Goal: Task Accomplishment & Management: Manage account settings

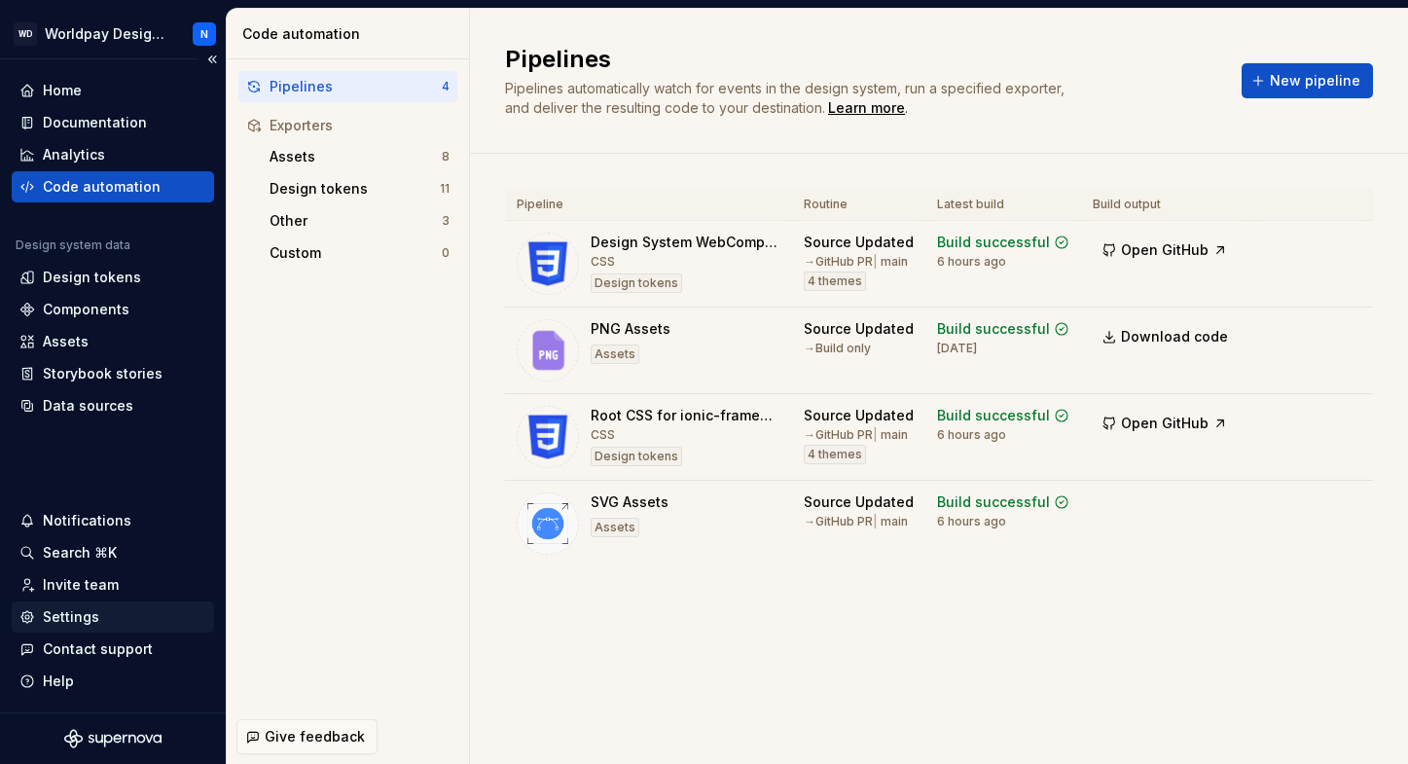
click at [83, 618] on div "Settings" at bounding box center [71, 616] width 56 height 19
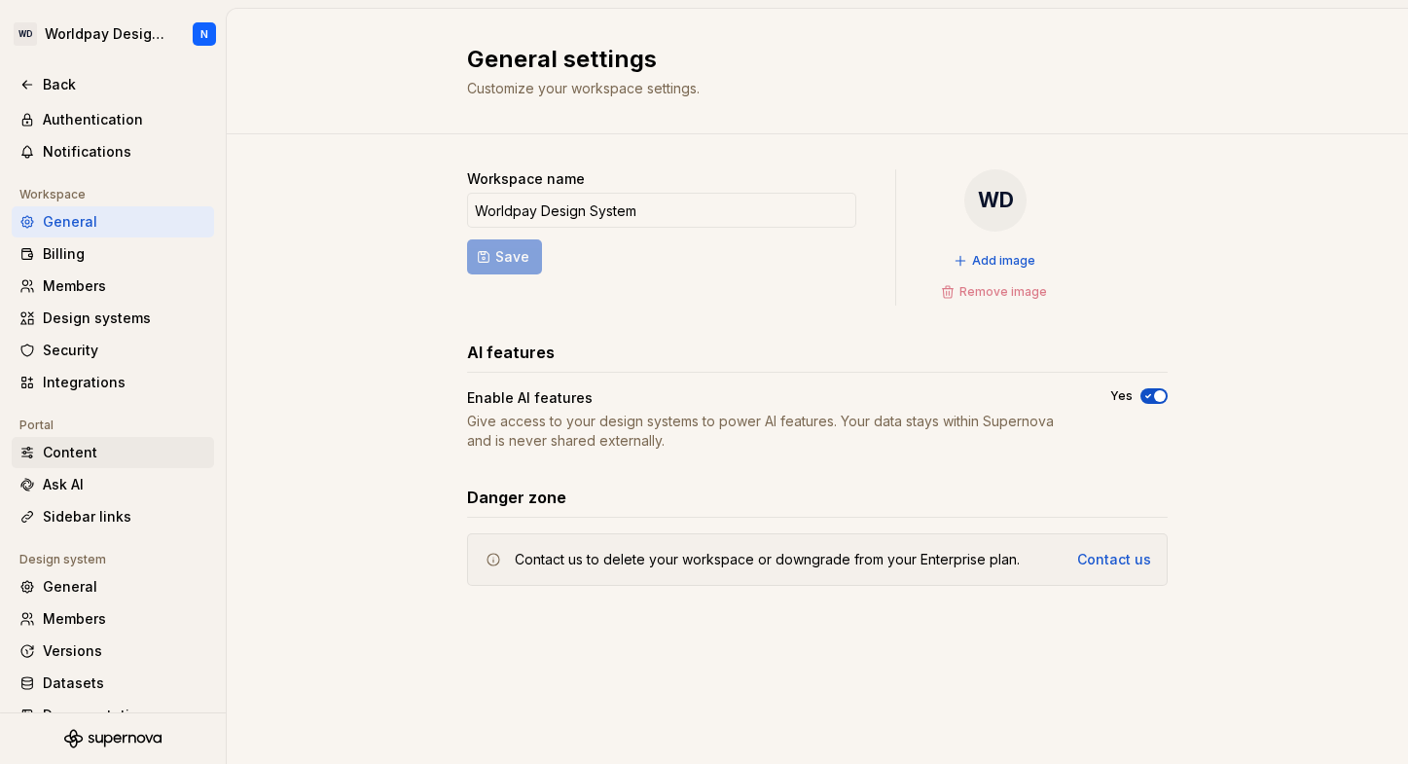
scroll to position [93, 0]
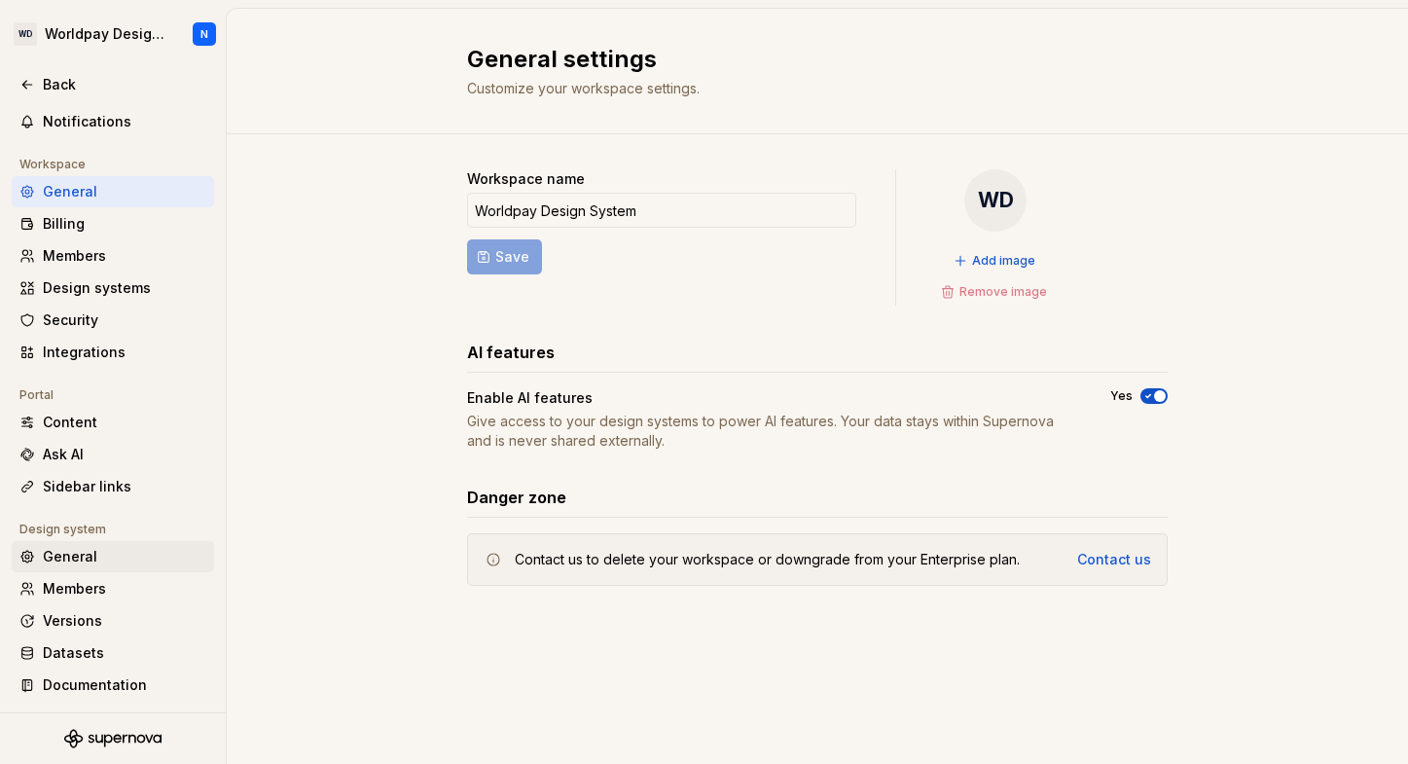
click at [104, 556] on div "General" at bounding box center [124, 556] width 163 height 19
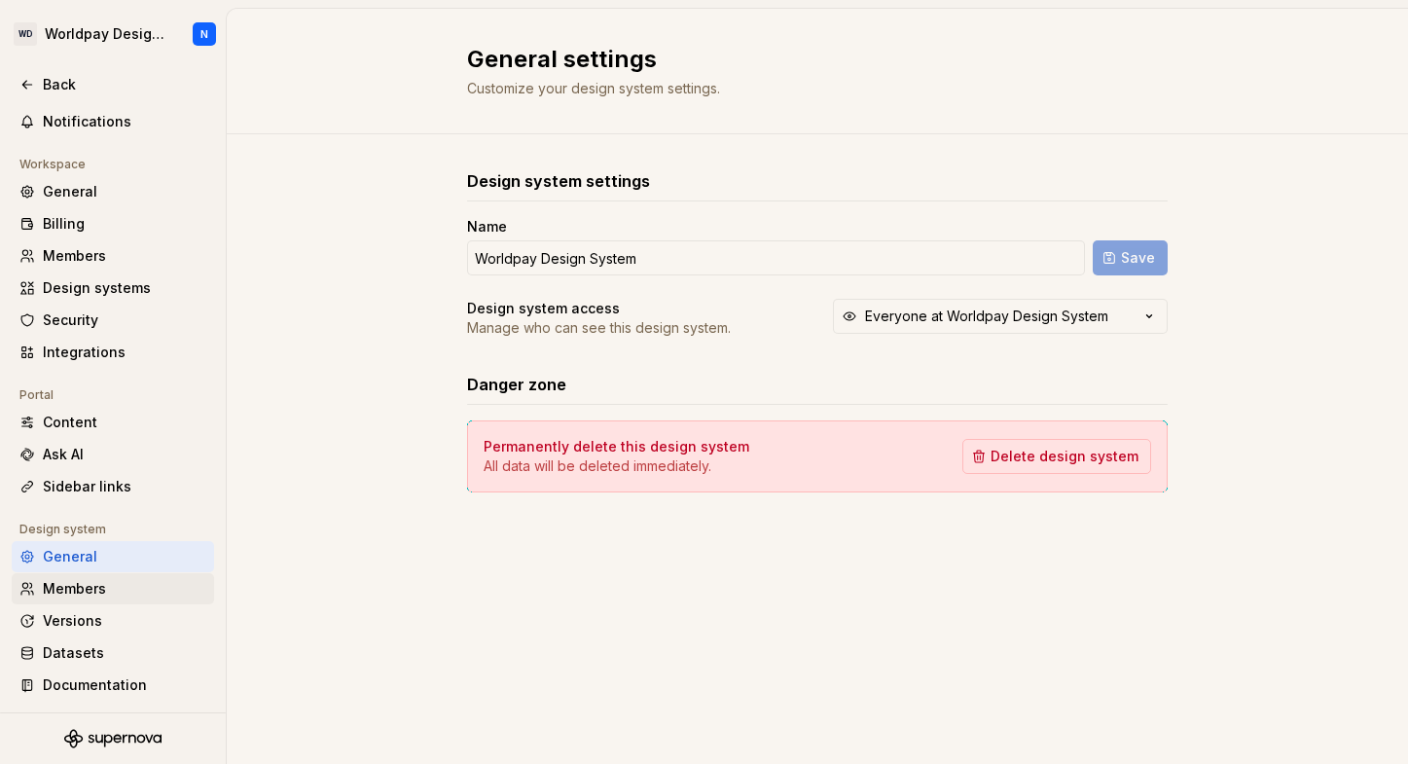
click at [106, 592] on div "Members" at bounding box center [124, 588] width 163 height 19
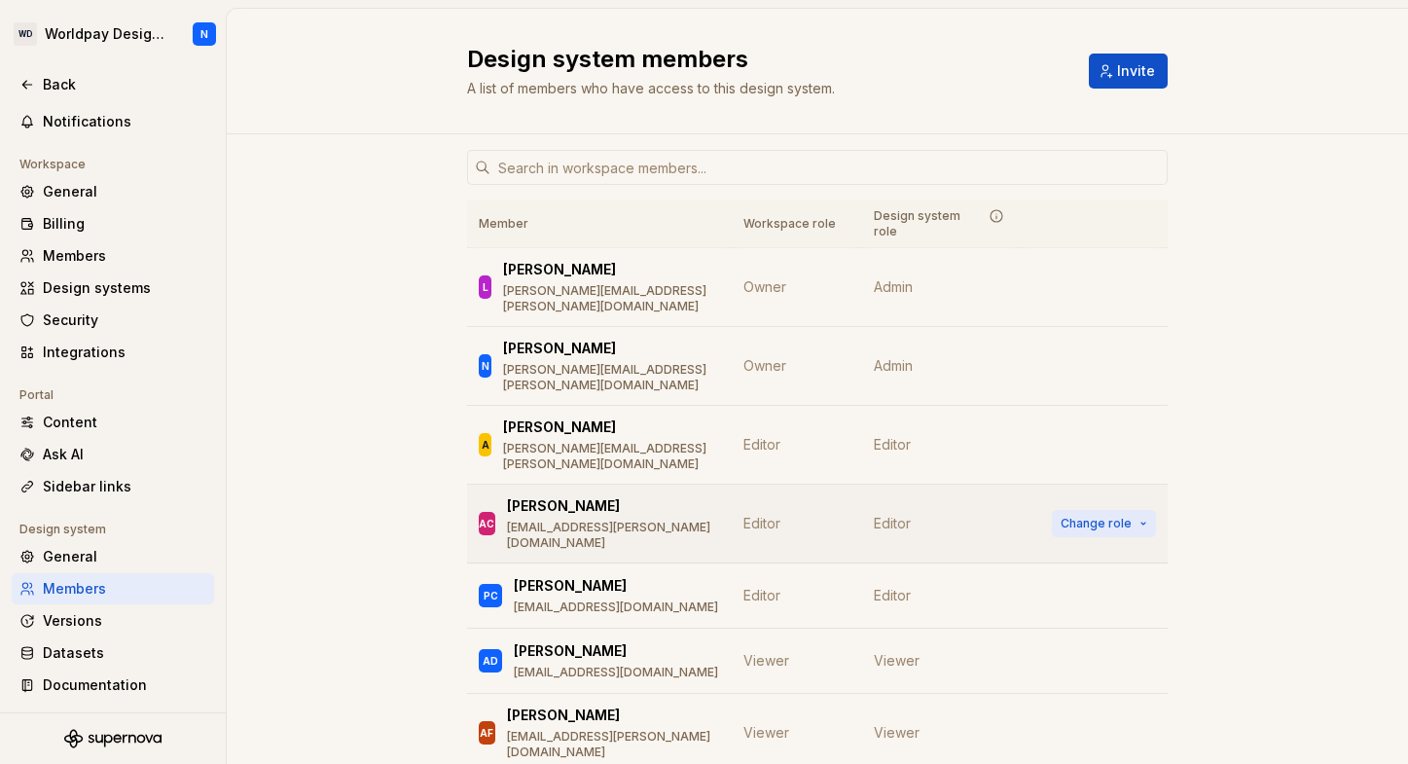
click at [1124, 516] on span "Change role" at bounding box center [1096, 524] width 71 height 16
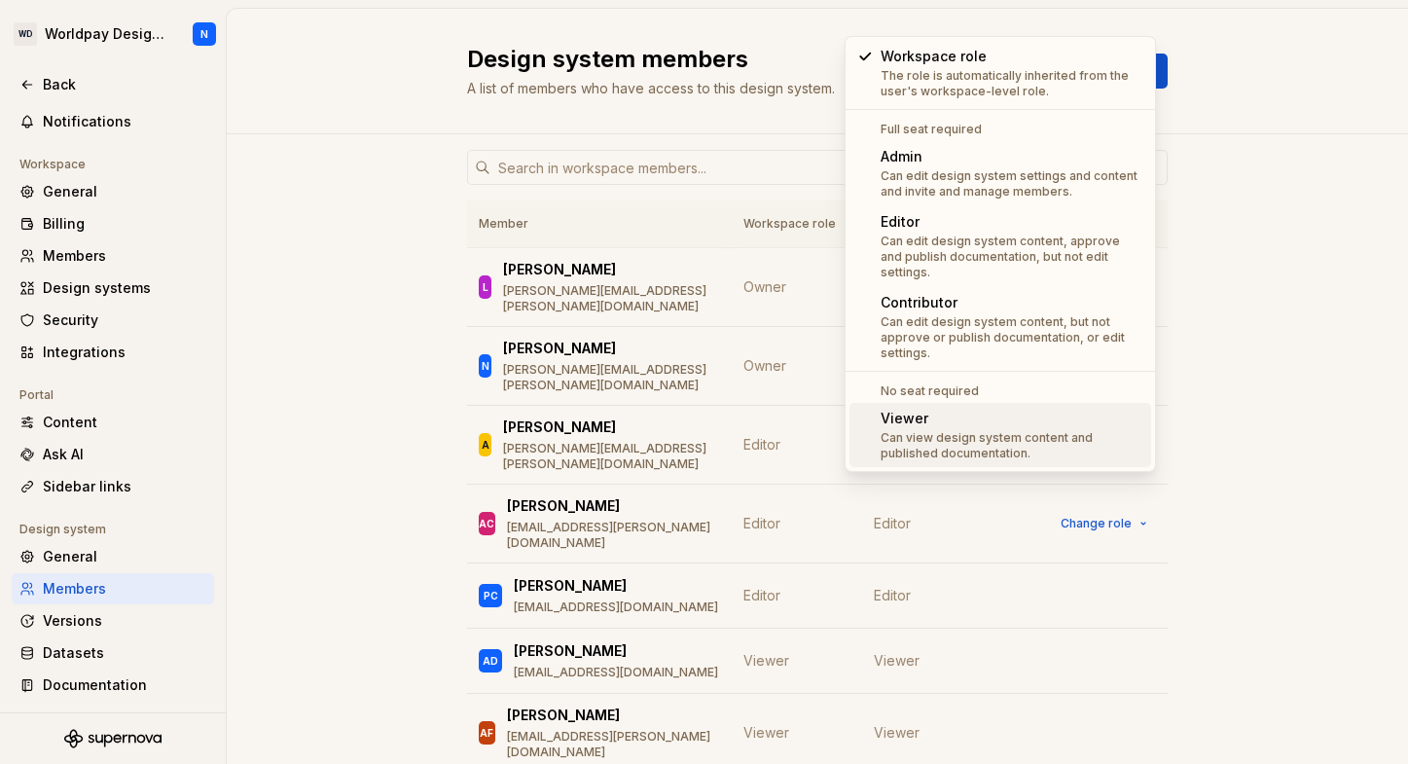
click at [970, 430] on div "Can view design system content and published documentation." at bounding box center [1012, 445] width 263 height 31
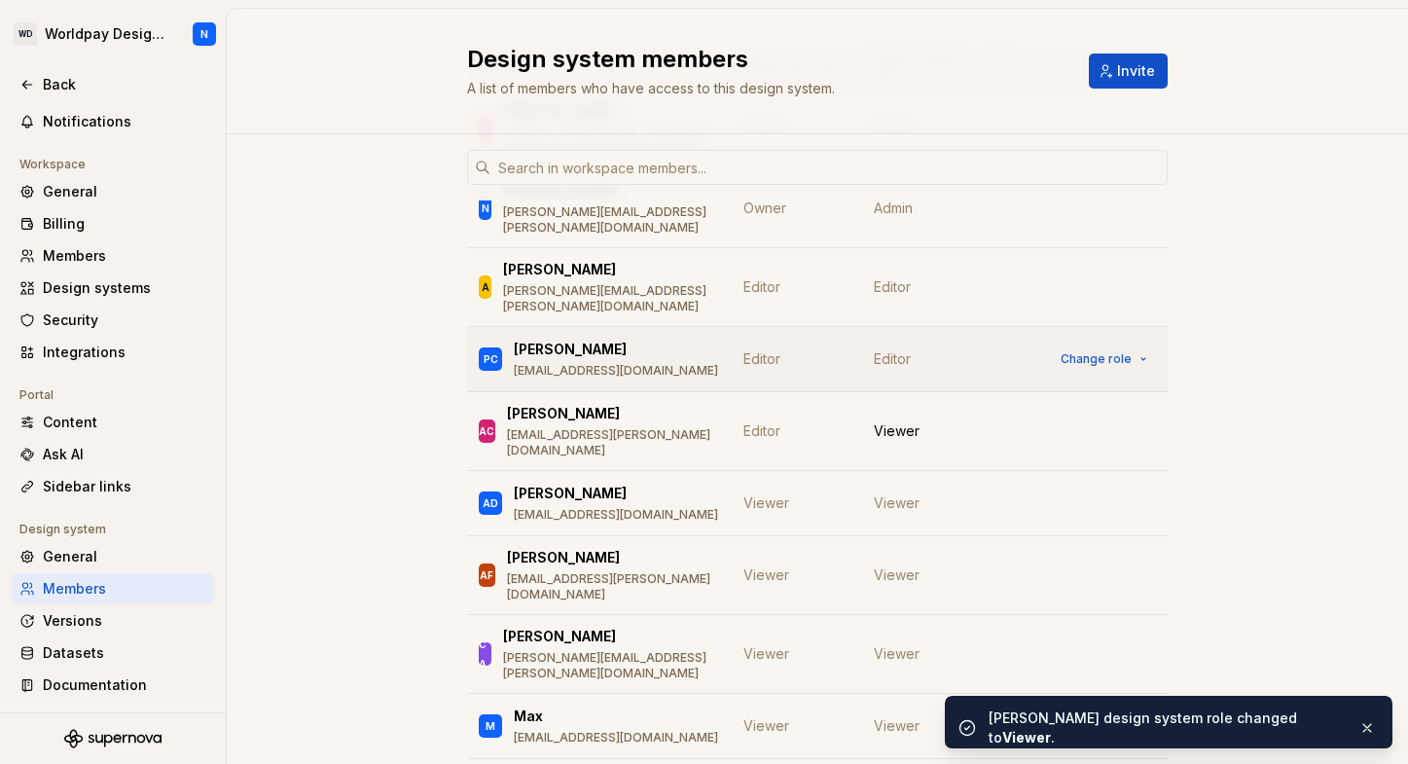
scroll to position [162, 0]
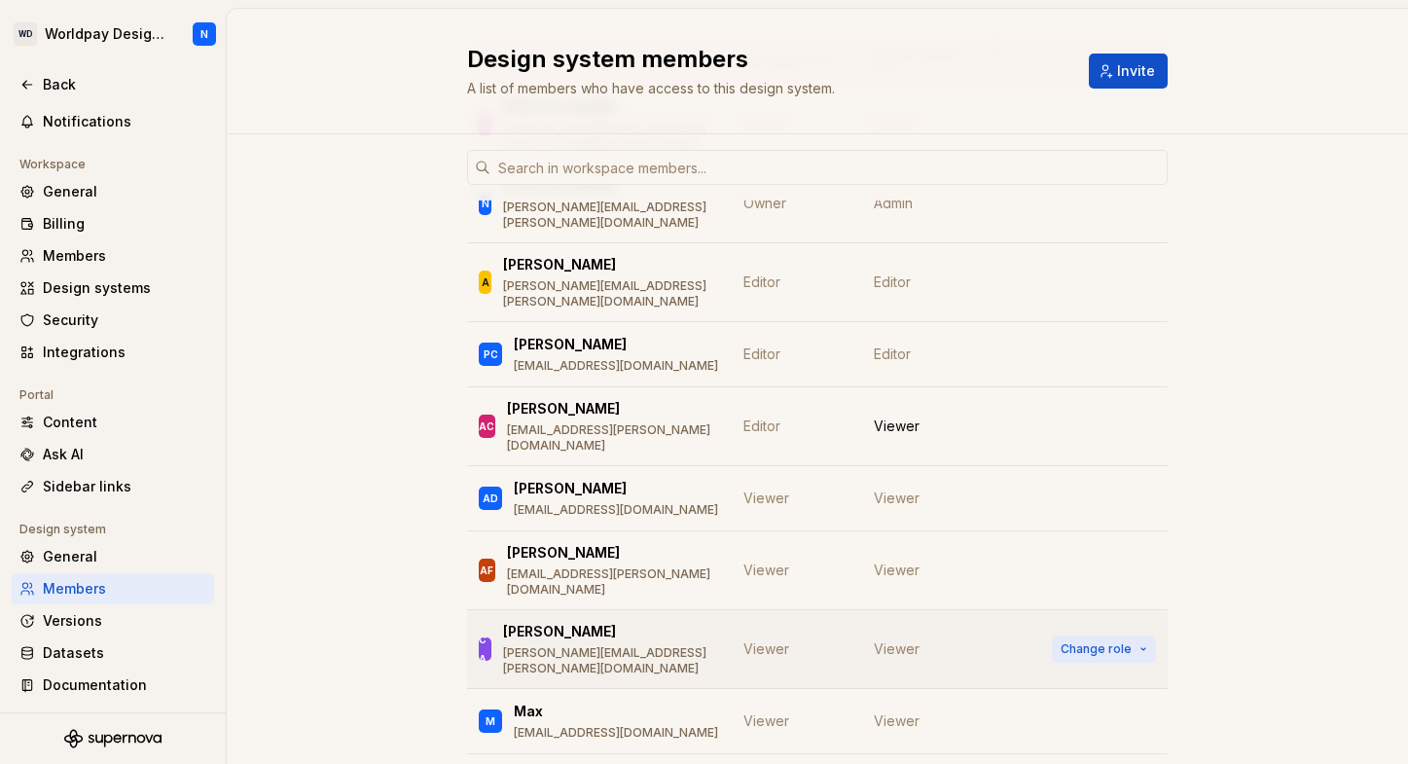
click at [1125, 641] on span "Change role" at bounding box center [1096, 649] width 71 height 16
click at [1318, 385] on div "Member Workspace role Design system role L [PERSON_NAME] [PERSON_NAME][EMAIL_AD…" at bounding box center [817, 558] width 1181 height 1172
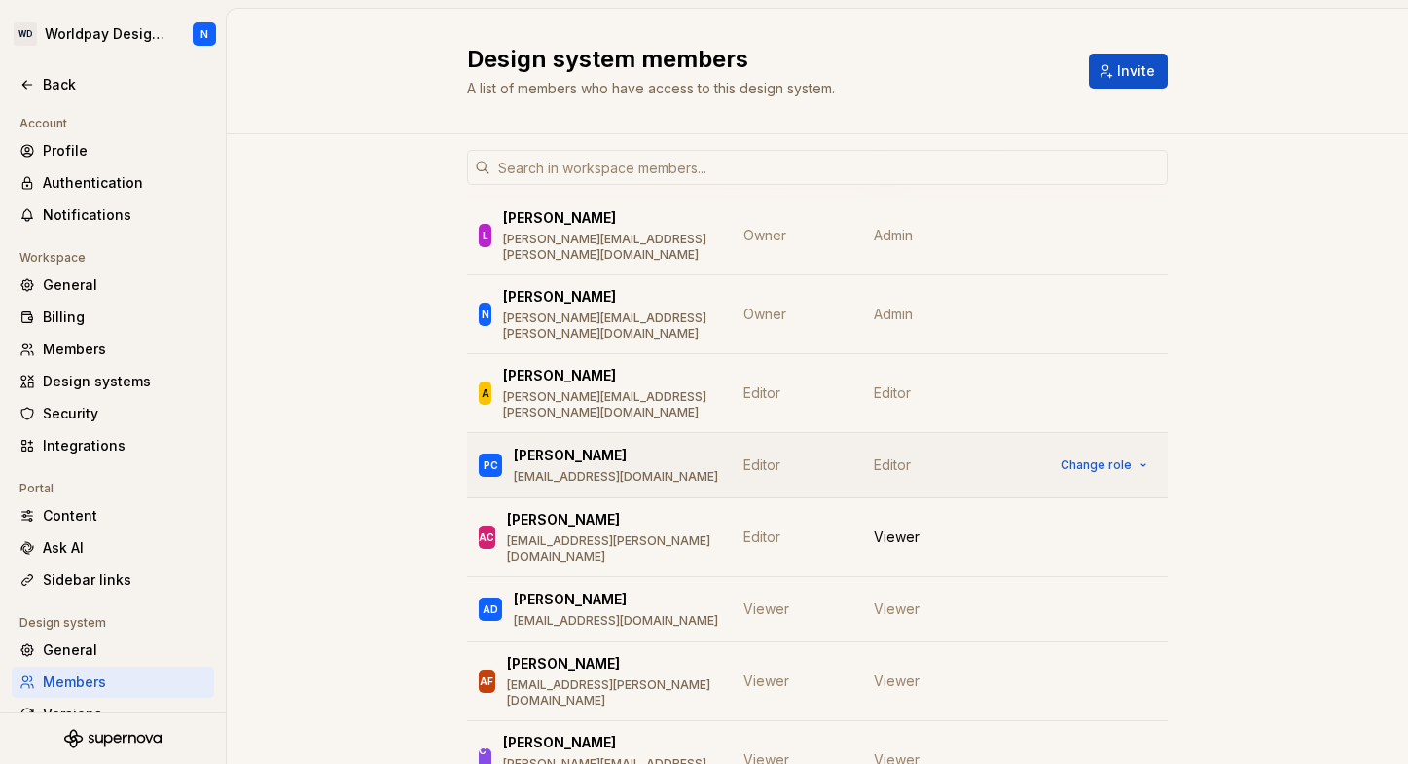
scroll to position [51, 0]
click at [1128, 753] on span "Change role" at bounding box center [1096, 761] width 71 height 16
click at [1226, 457] on div "Member Workspace role Design system role L [PERSON_NAME] [PERSON_NAME][EMAIL_AD…" at bounding box center [817, 670] width 1181 height 1172
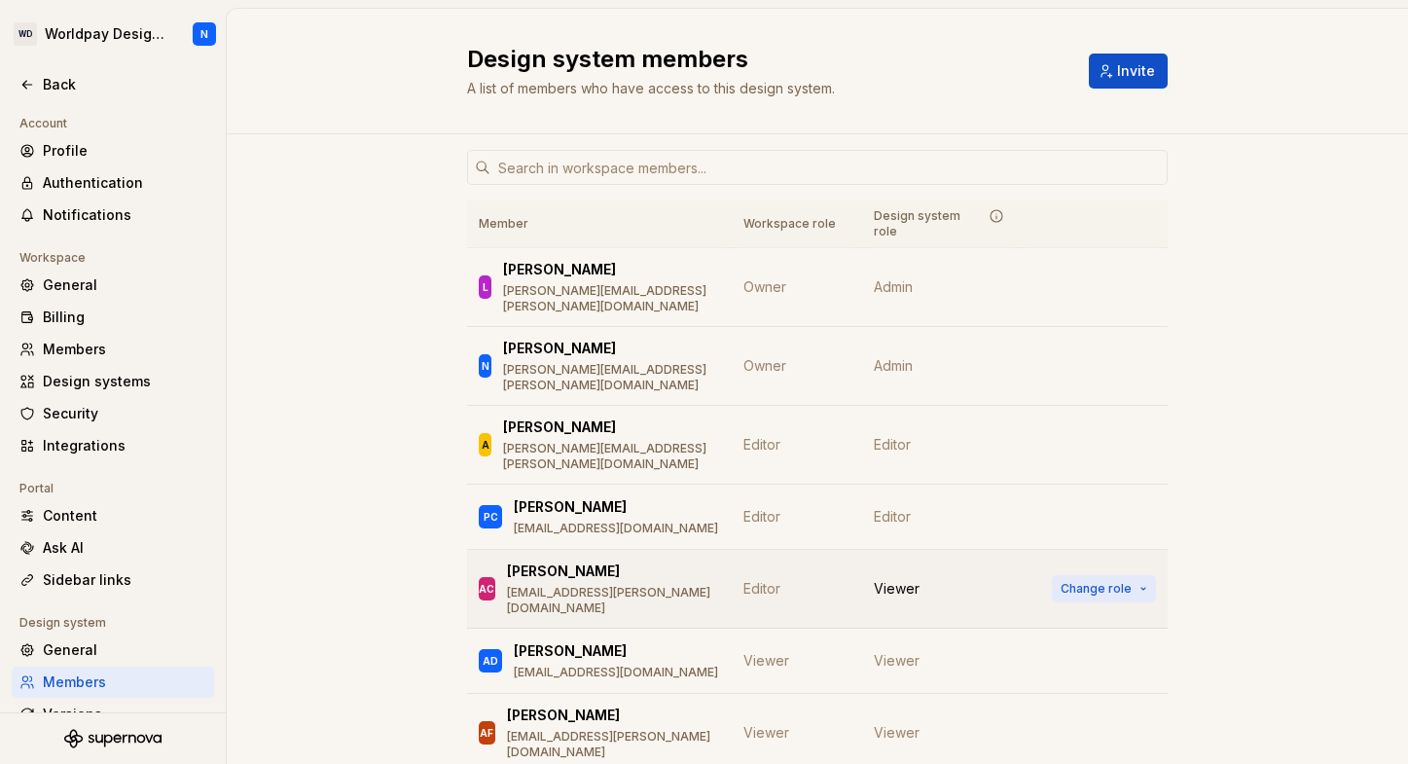
click at [1106, 581] on span "Change role" at bounding box center [1096, 589] width 71 height 16
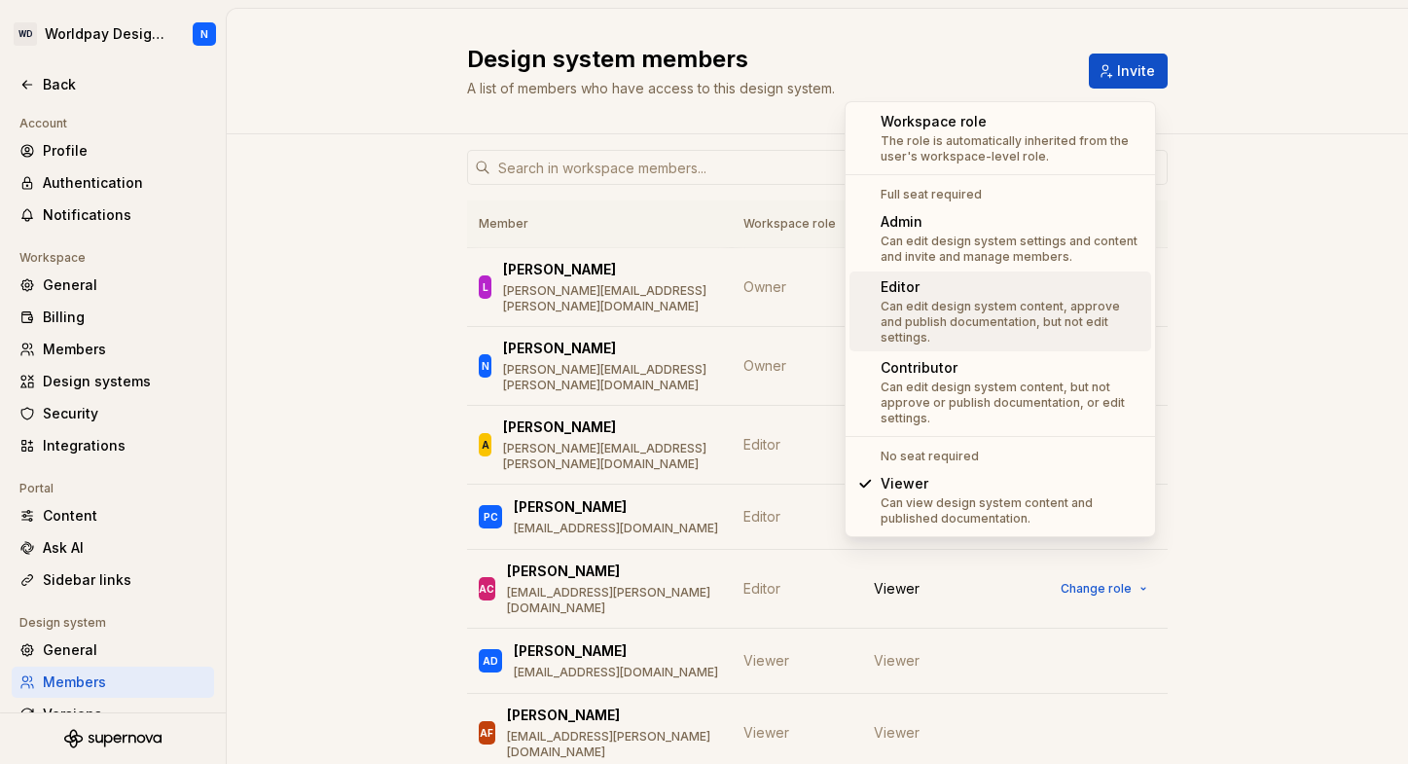
click at [1280, 342] on div "Member Workspace role Design system role L [PERSON_NAME] [PERSON_NAME][EMAIL_AD…" at bounding box center [817, 720] width 1181 height 1172
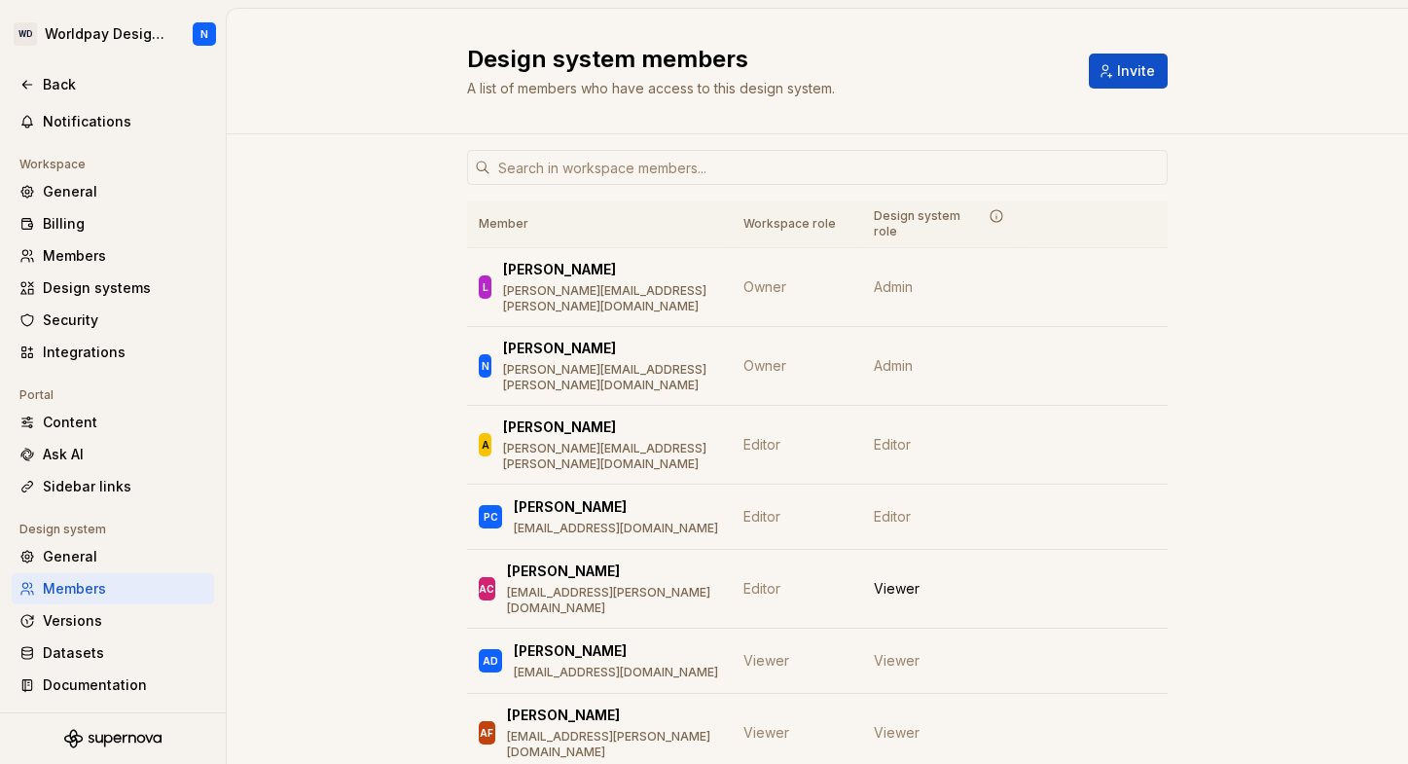
scroll to position [58, 0]
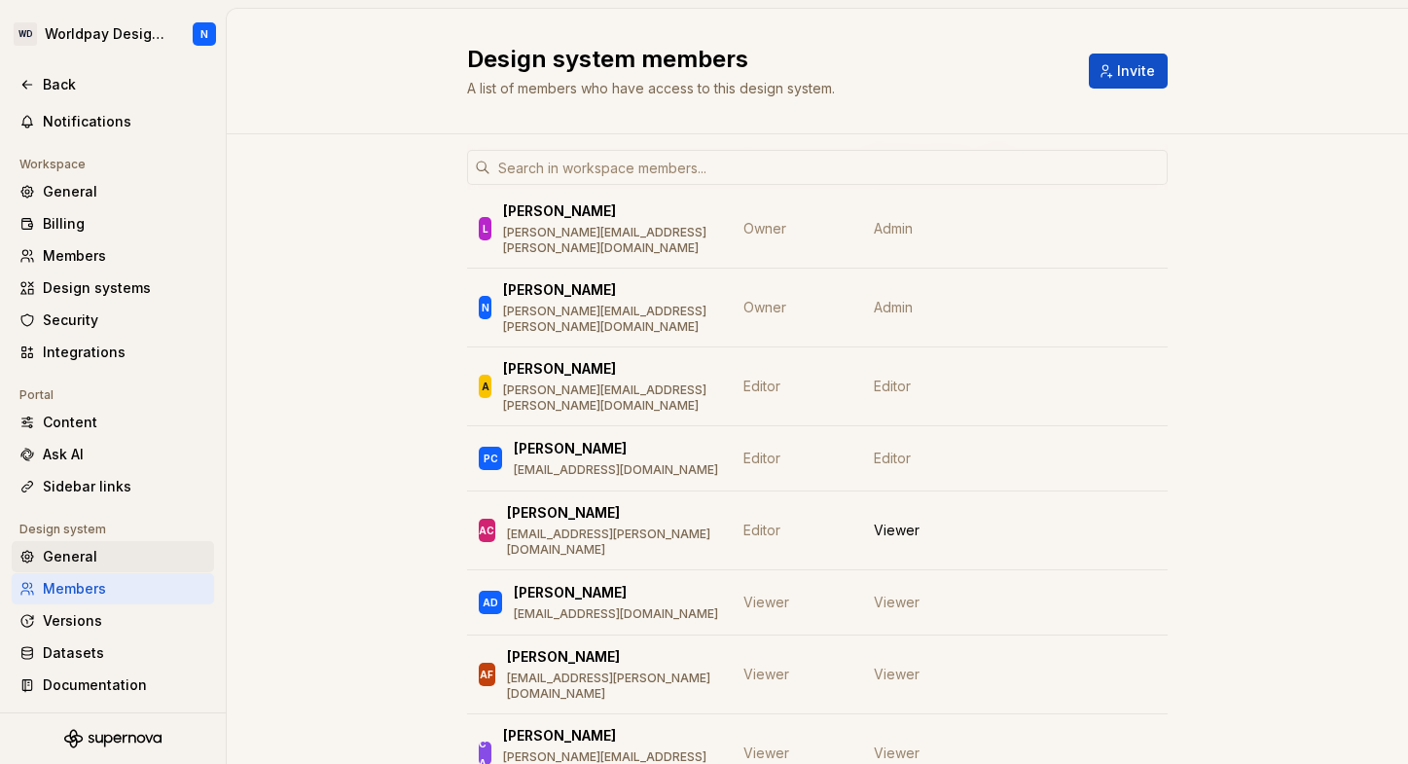
click at [88, 551] on div "General" at bounding box center [124, 556] width 163 height 19
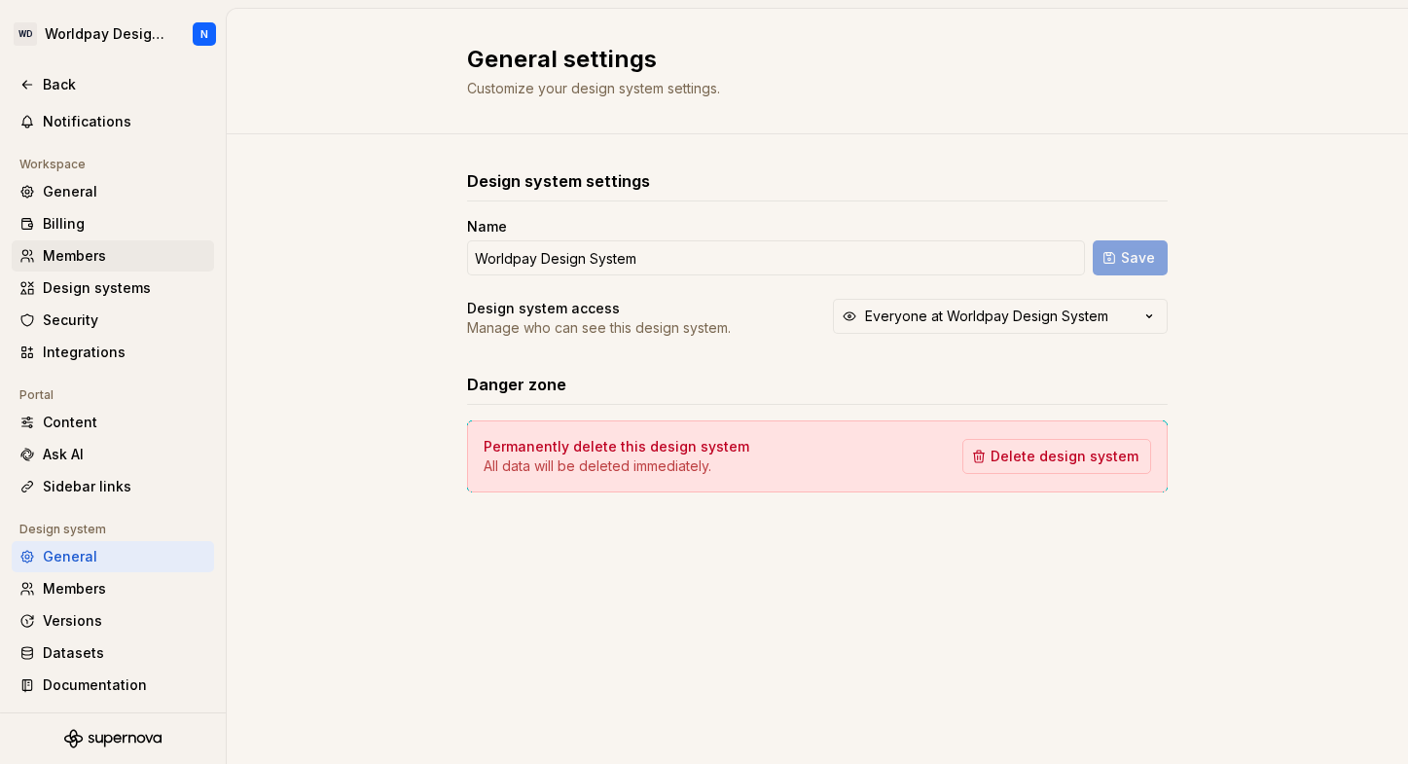
click at [132, 250] on div "Members" at bounding box center [124, 255] width 163 height 19
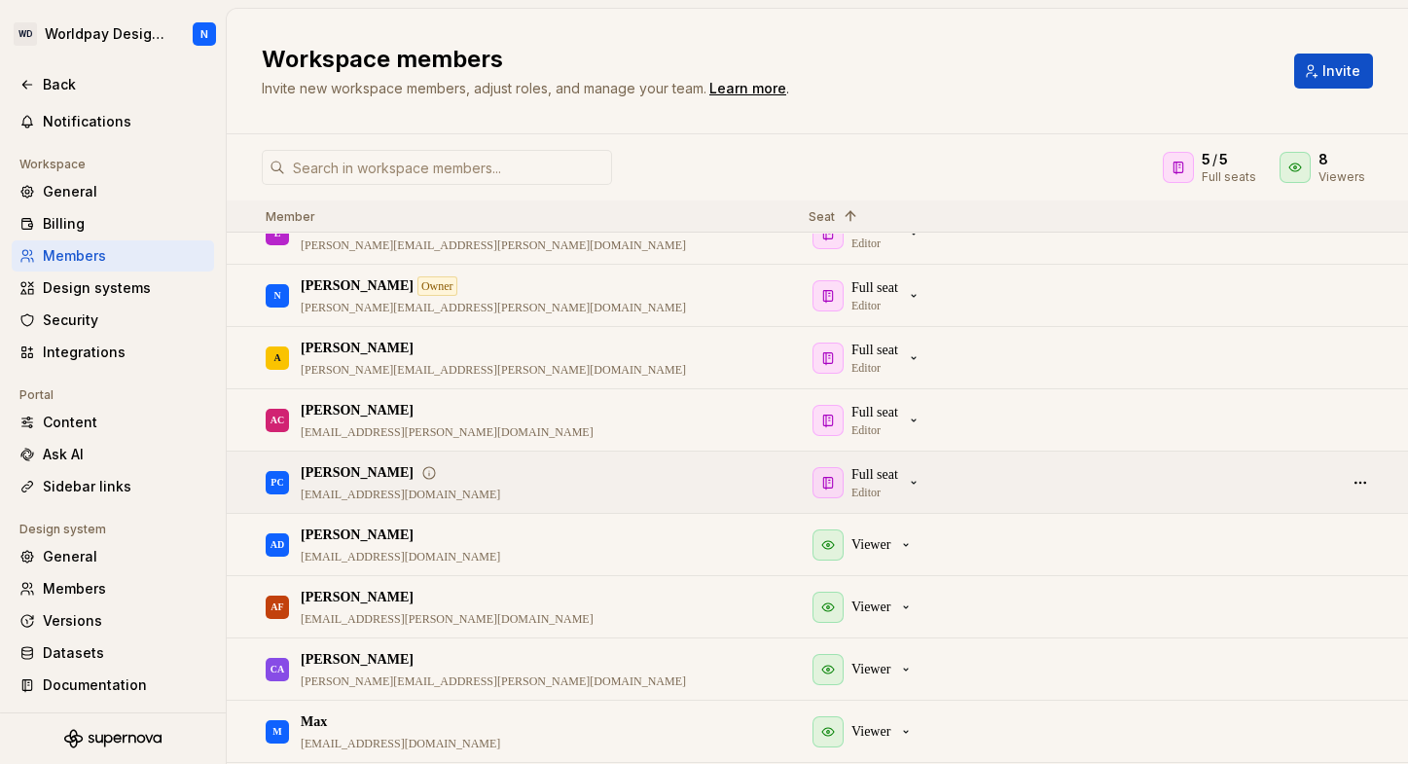
scroll to position [51, 0]
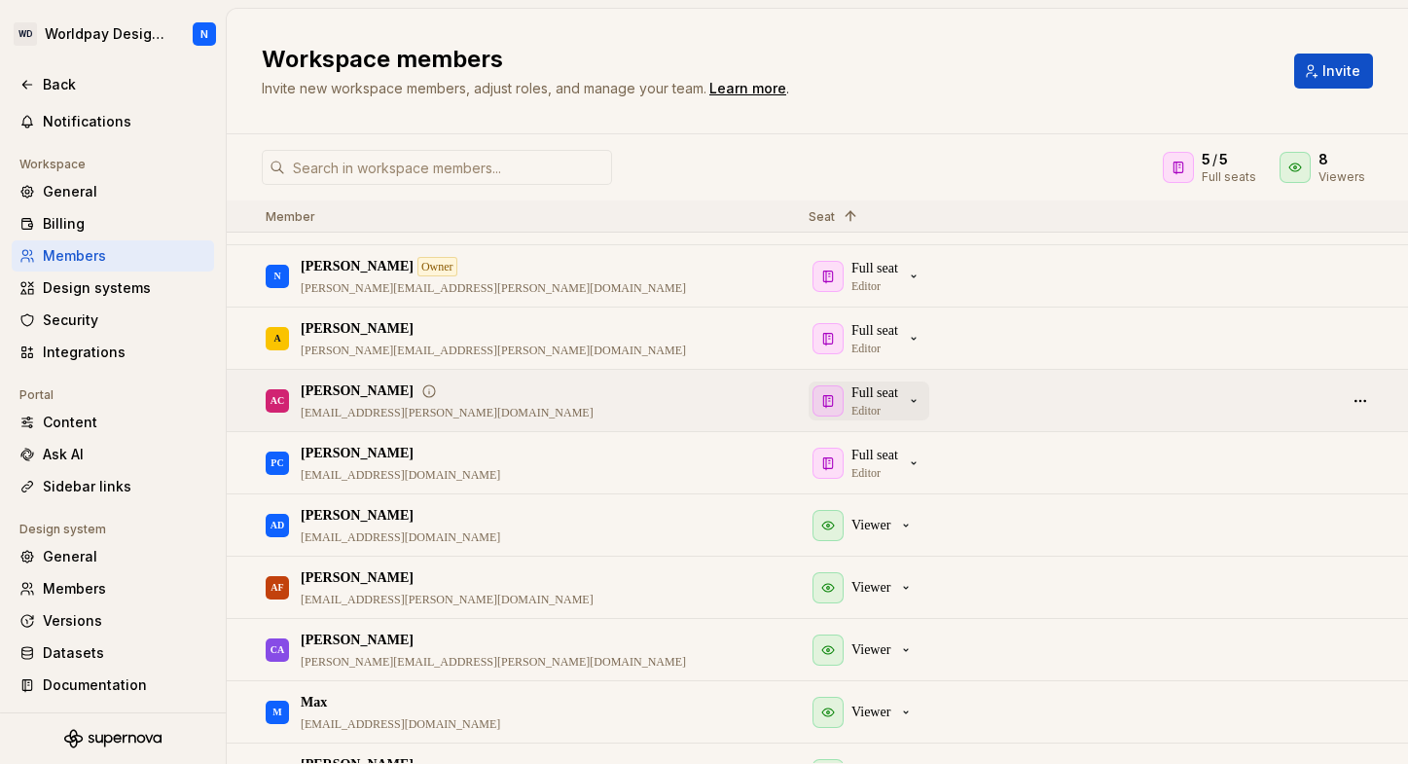
click at [921, 401] on icon "button" at bounding box center [914, 401] width 16 height 16
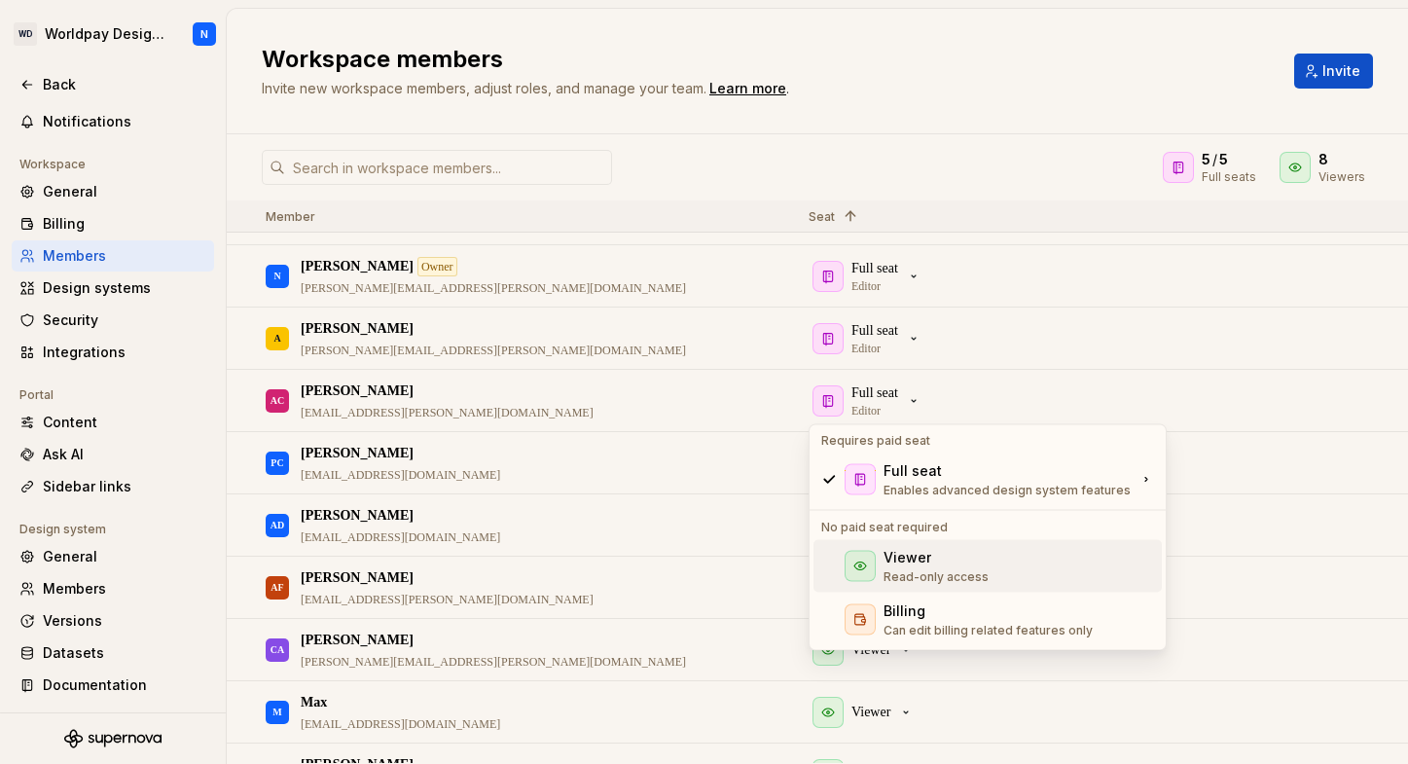
click at [931, 553] on div "Viewer" at bounding box center [935, 557] width 105 height 19
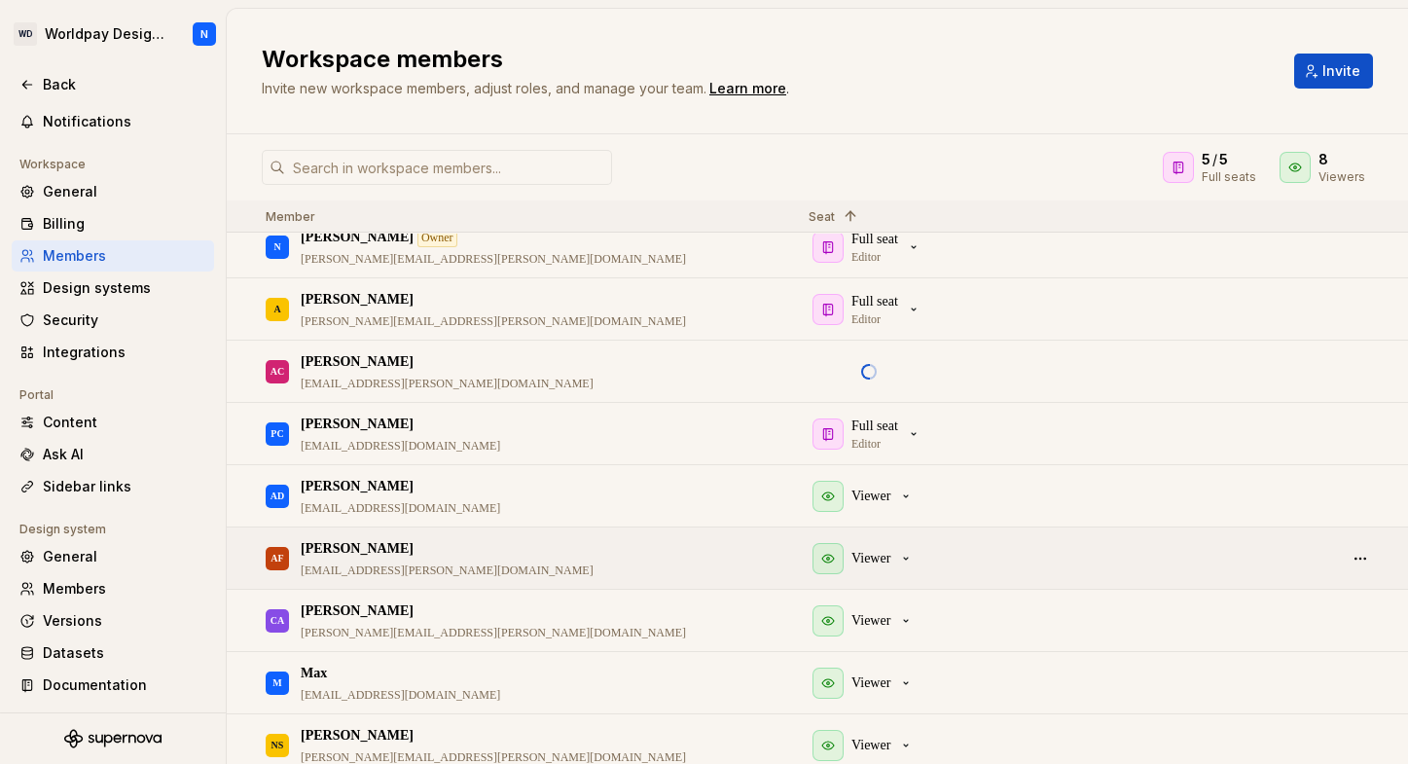
scroll to position [87, 0]
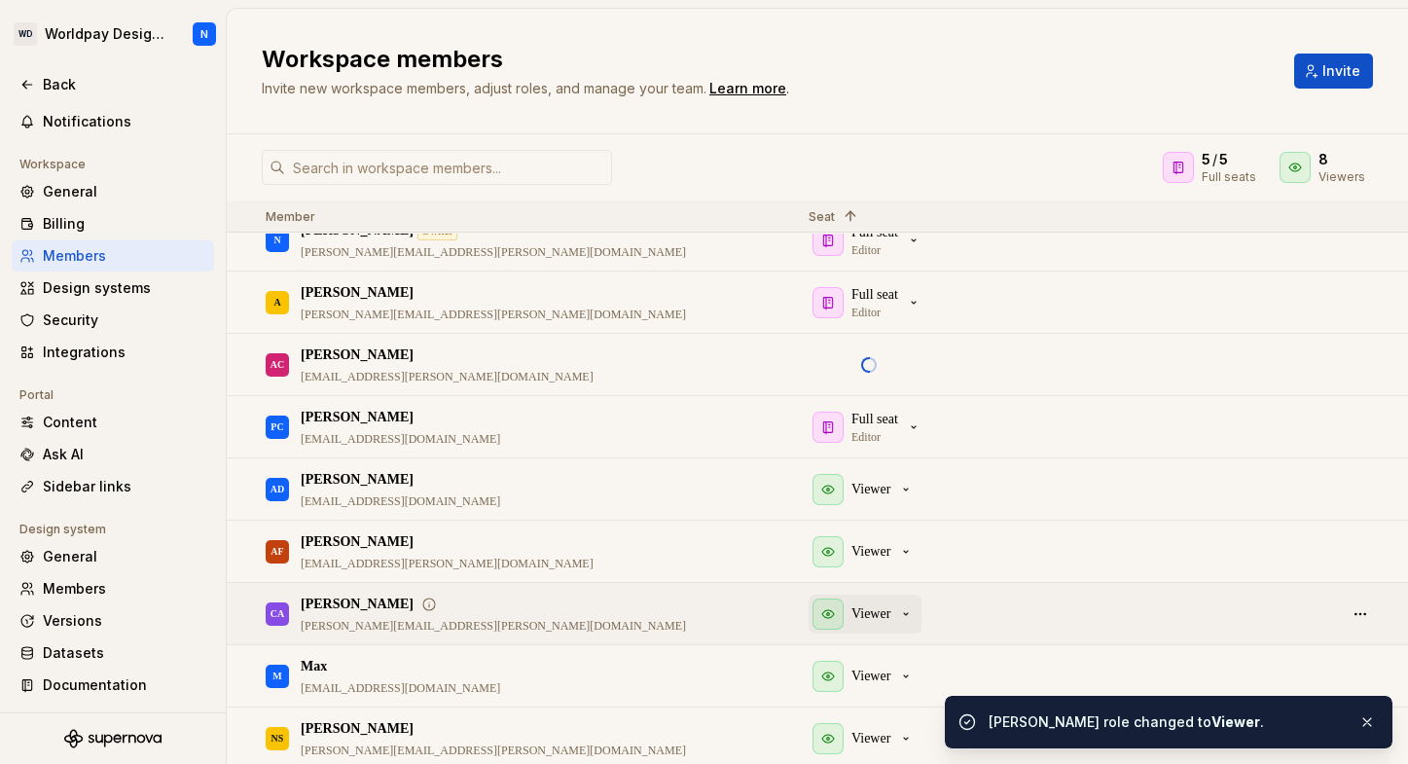
click at [905, 612] on icon "button" at bounding box center [906, 614] width 16 height 16
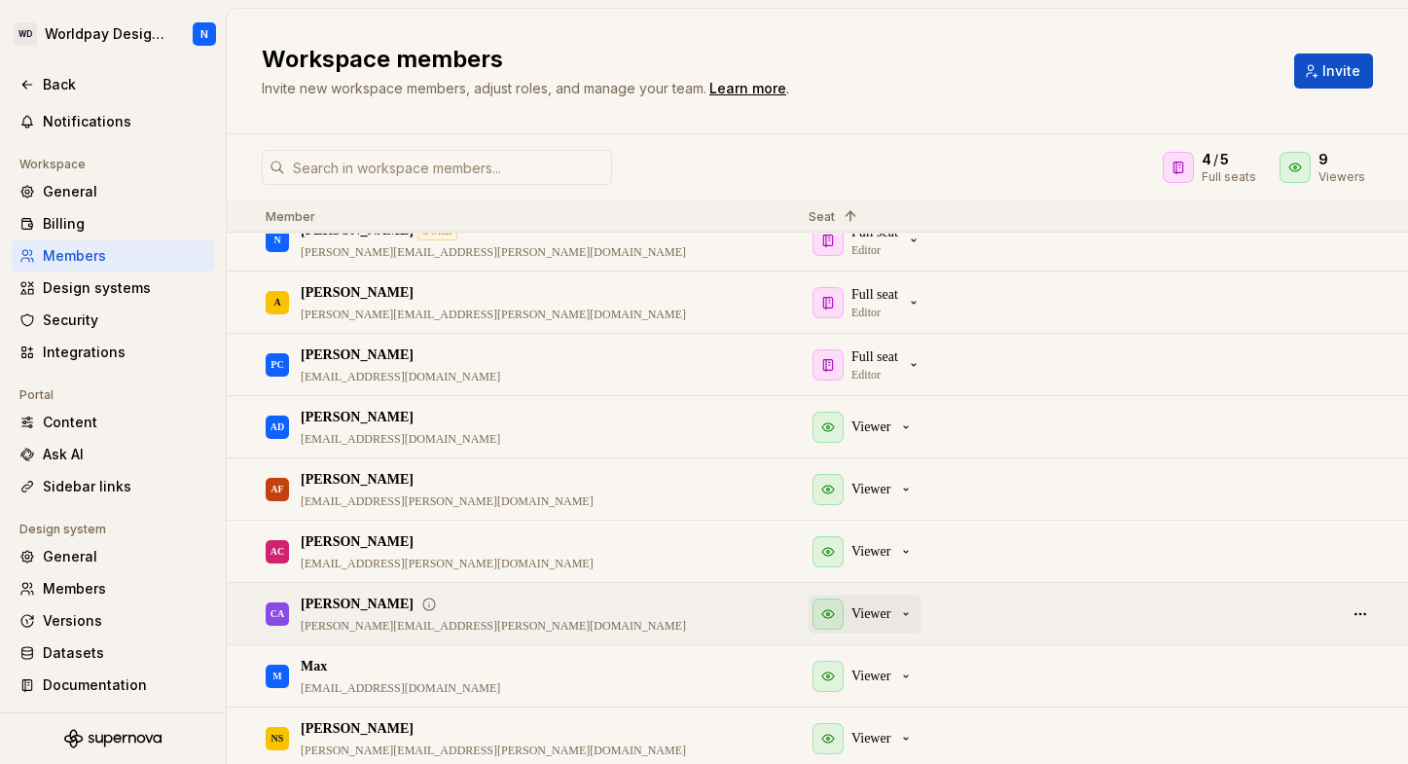
click at [902, 614] on icon "button" at bounding box center [906, 614] width 16 height 16
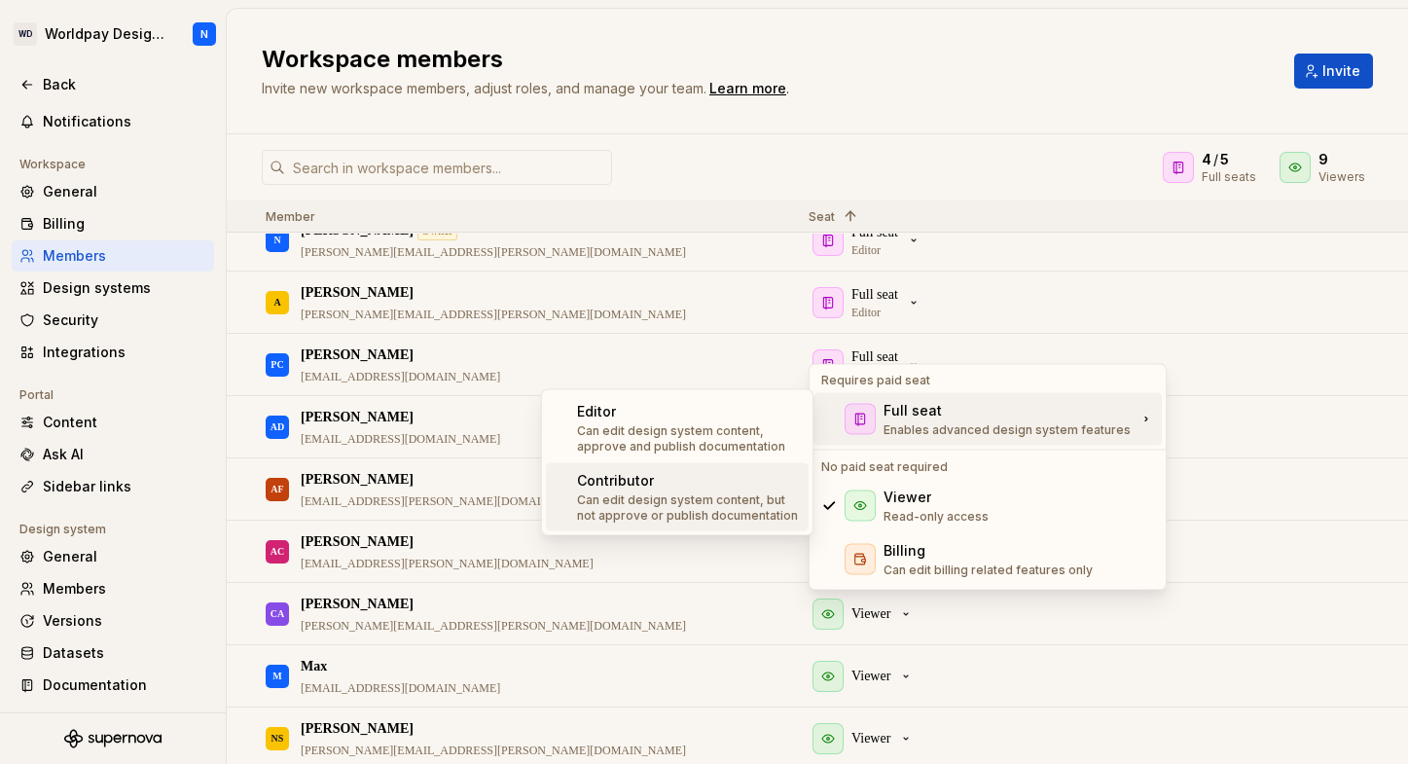
click at [667, 483] on div "Contributor" at bounding box center [689, 480] width 224 height 19
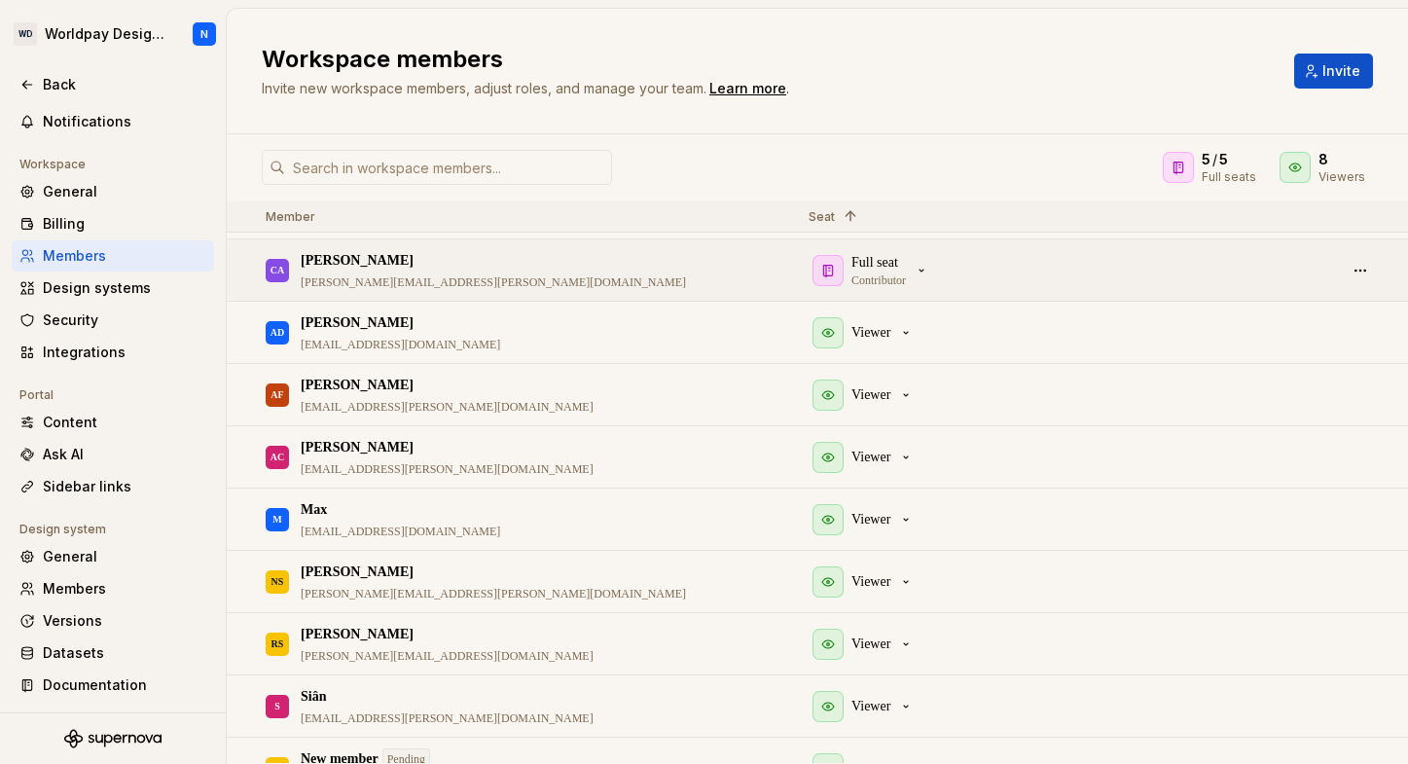
scroll to position [280, 0]
